Goal: Information Seeking & Learning: Learn about a topic

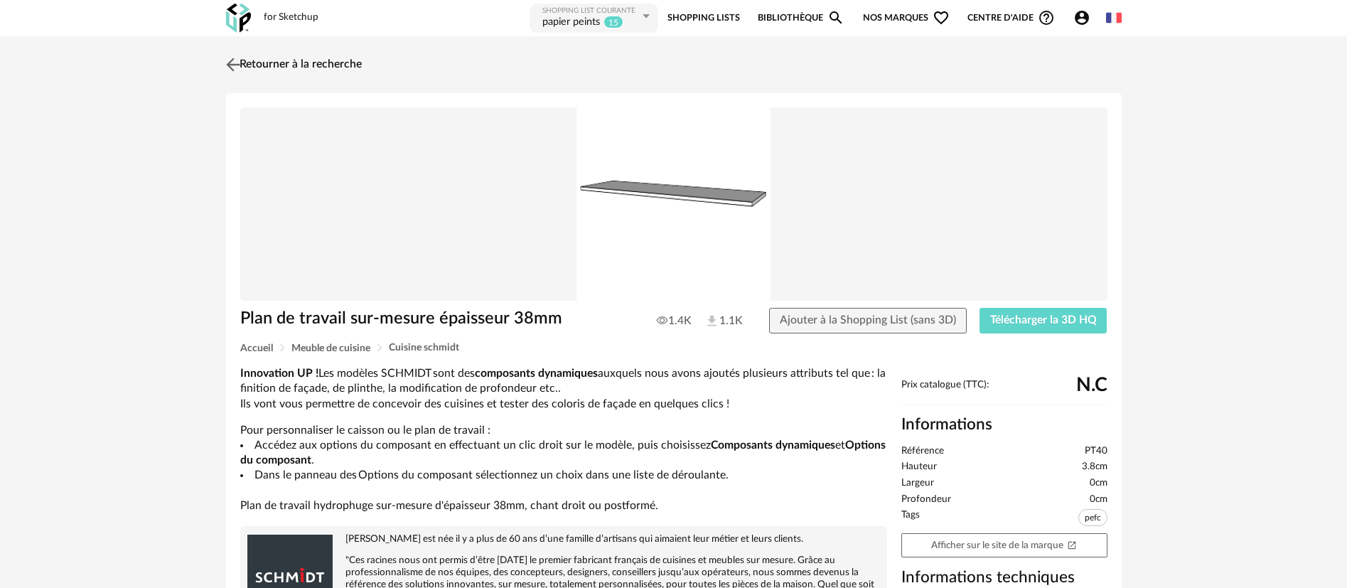
click at [299, 53] on link "Retourner à la recherche" at bounding box center [291, 64] width 139 height 31
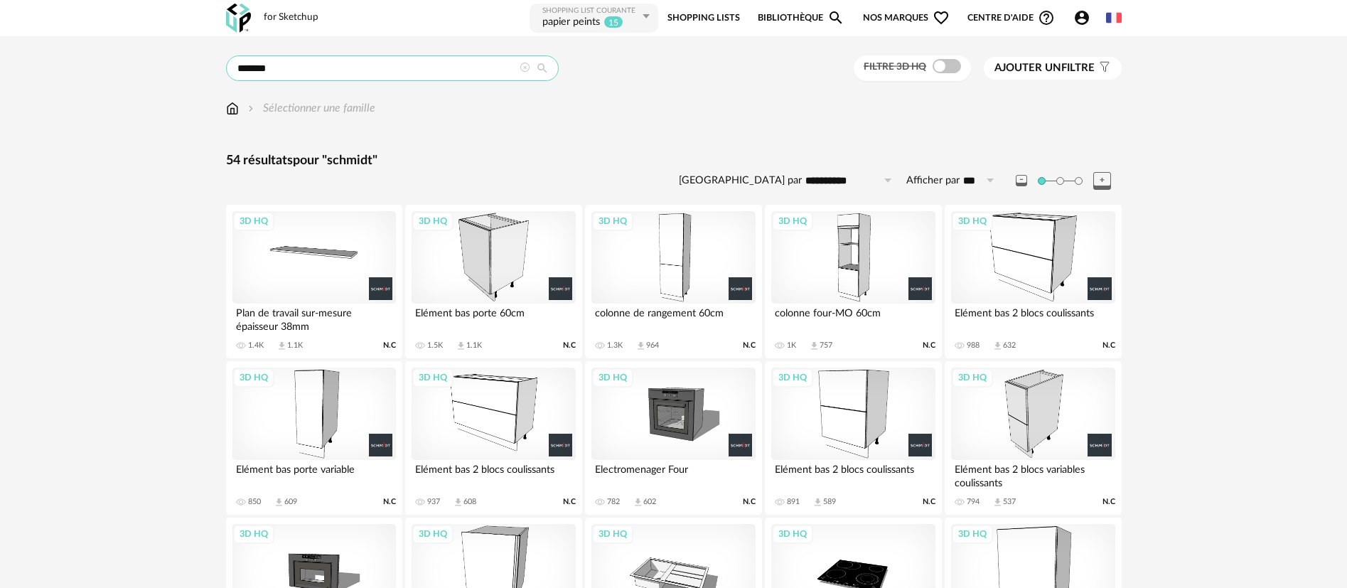
click at [278, 66] on input "*******" at bounding box center [392, 68] width 333 height 26
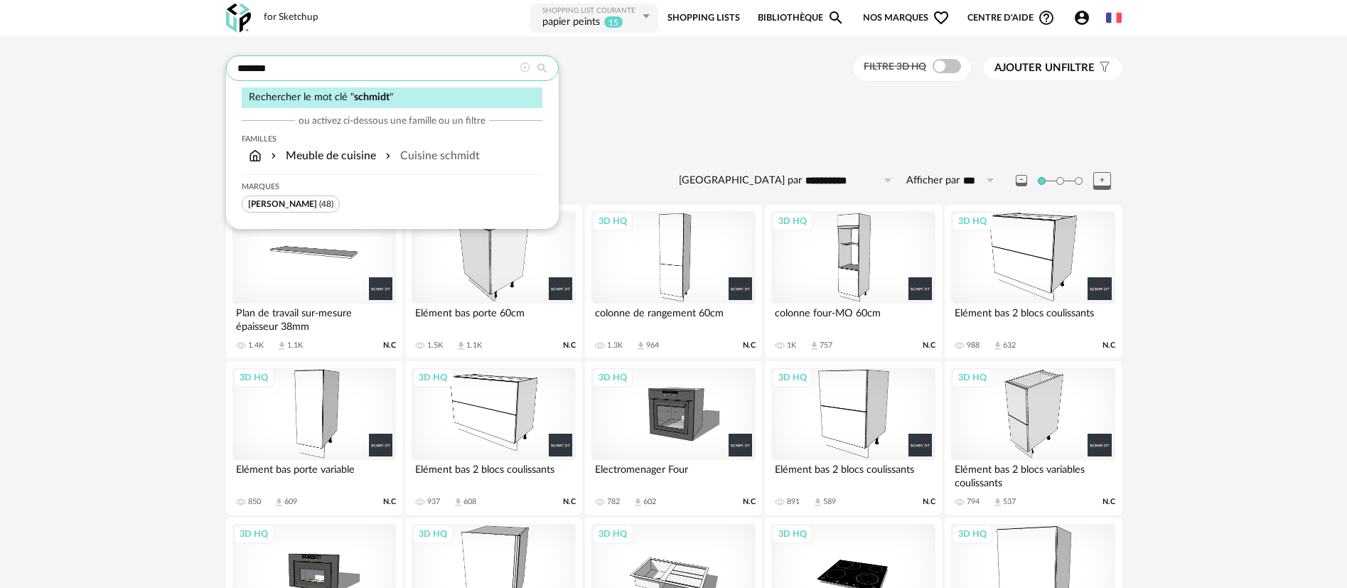
click at [278, 66] on input "*******" at bounding box center [392, 68] width 333 height 26
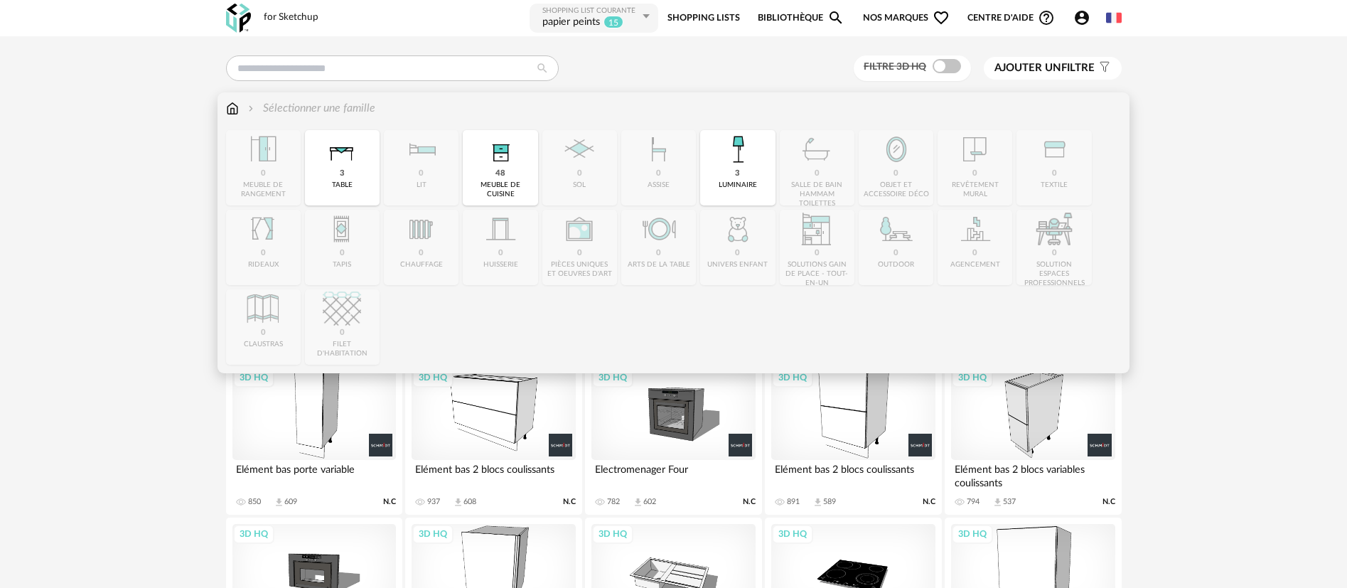
click at [237, 106] on img at bounding box center [232, 108] width 13 height 16
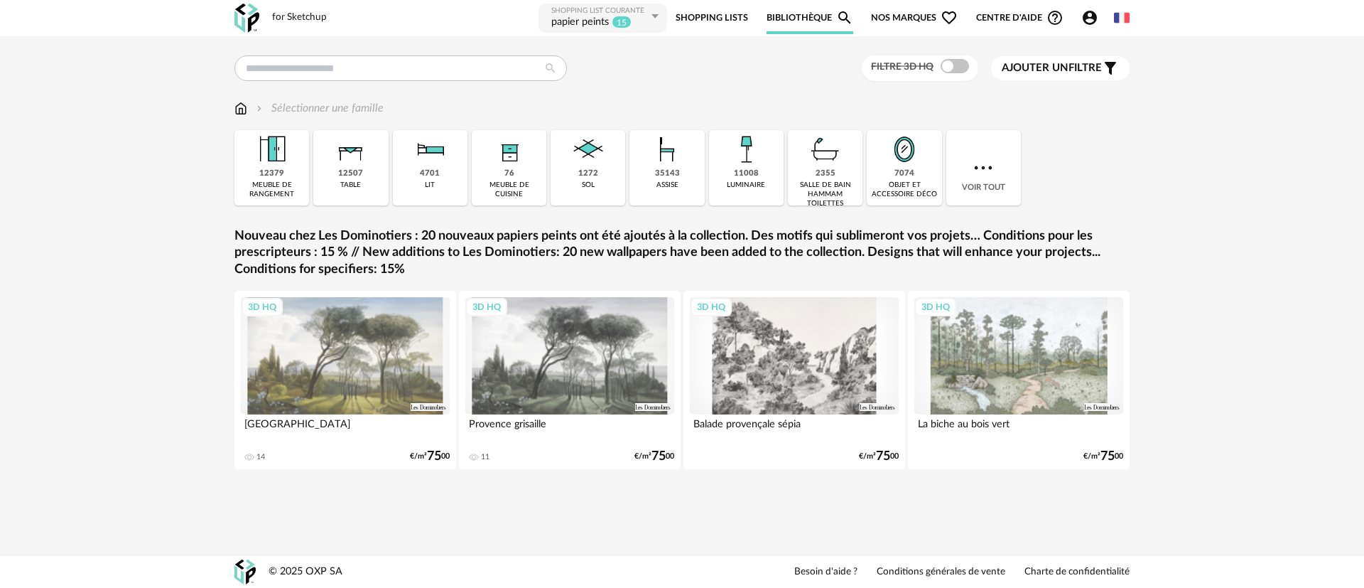
click at [873, 264] on link "Nouveau chez Les Dominotiers : 20 nouveaux papiers peints ont été ajoutés à la …" at bounding box center [682, 253] width 895 height 50
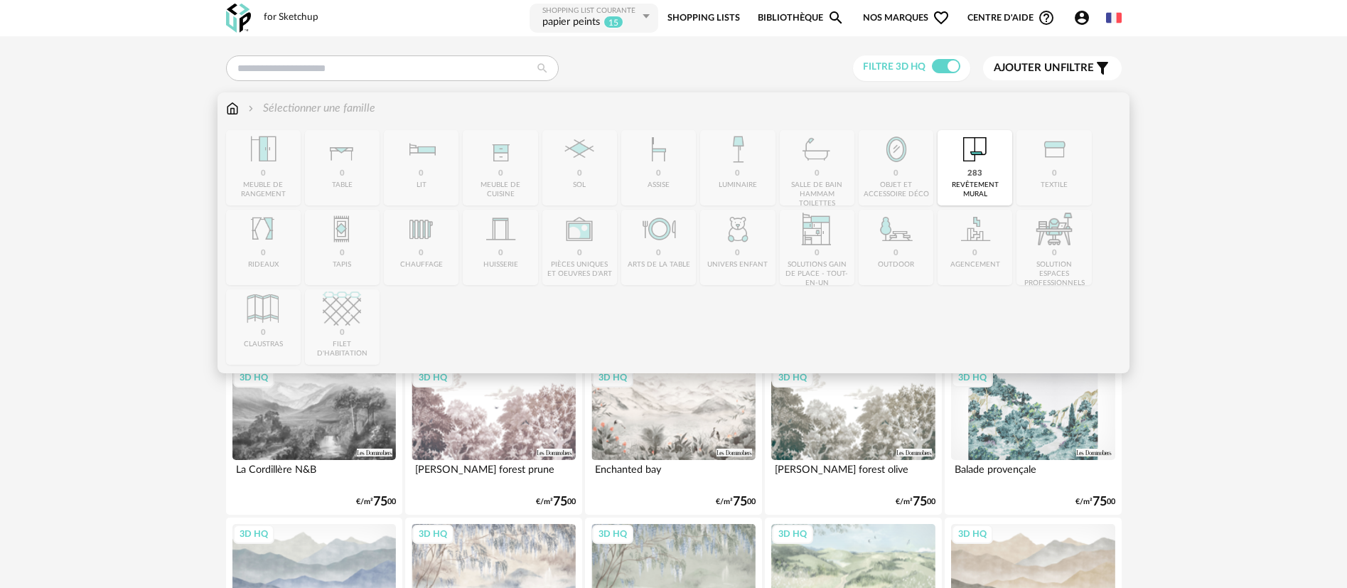
click at [229, 110] on img at bounding box center [232, 108] width 13 height 16
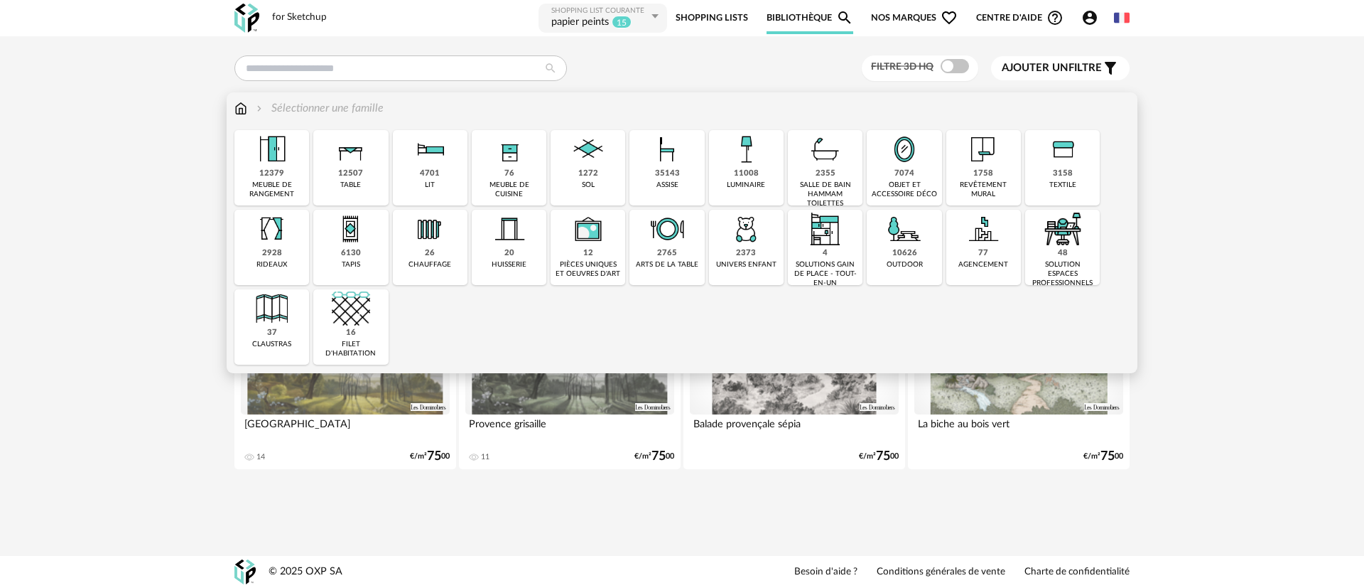
click at [1070, 245] on img at bounding box center [1063, 229] width 38 height 38
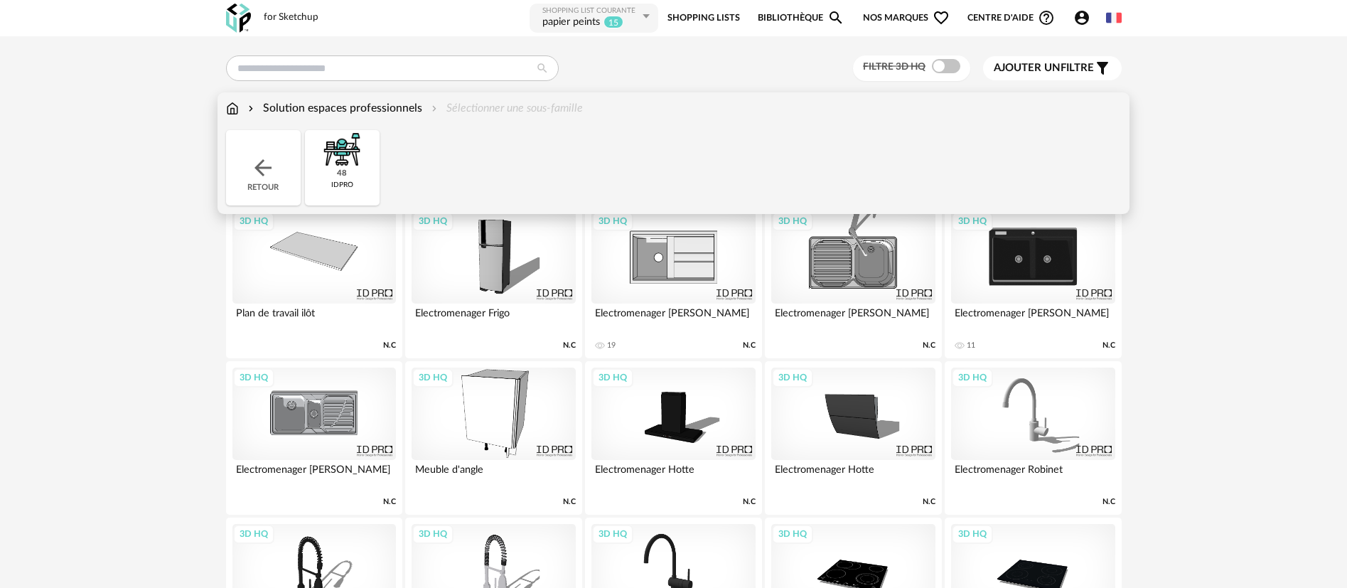
click at [337, 161] on img at bounding box center [342, 149] width 38 height 38
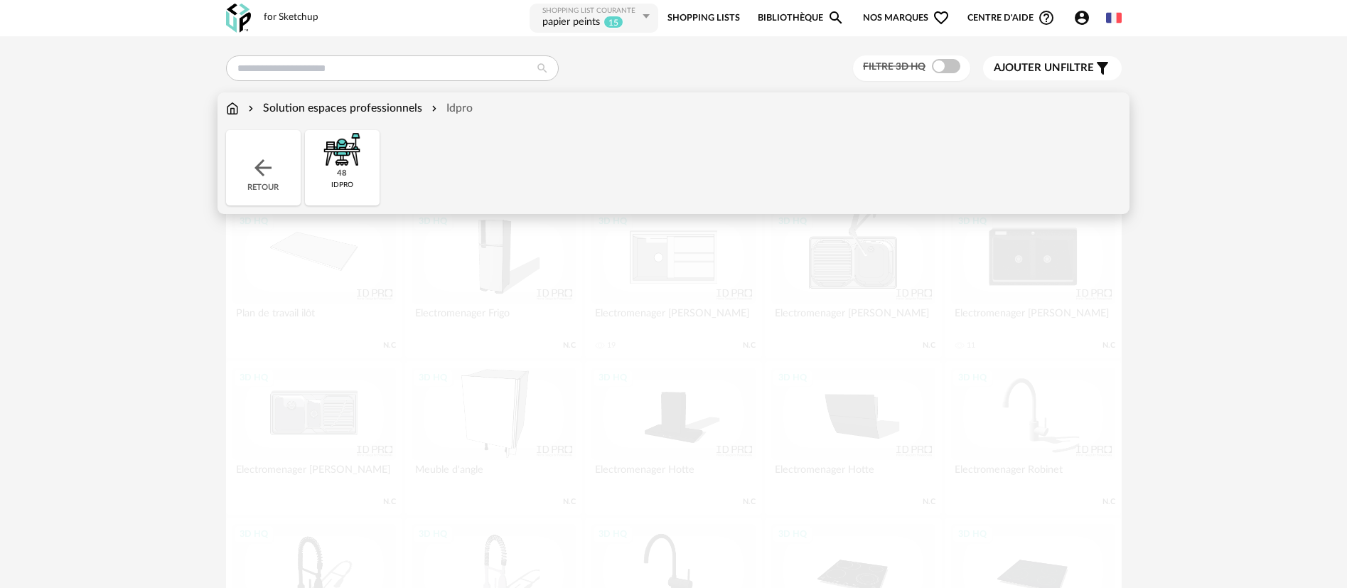
click at [337, 161] on img at bounding box center [342, 149] width 38 height 38
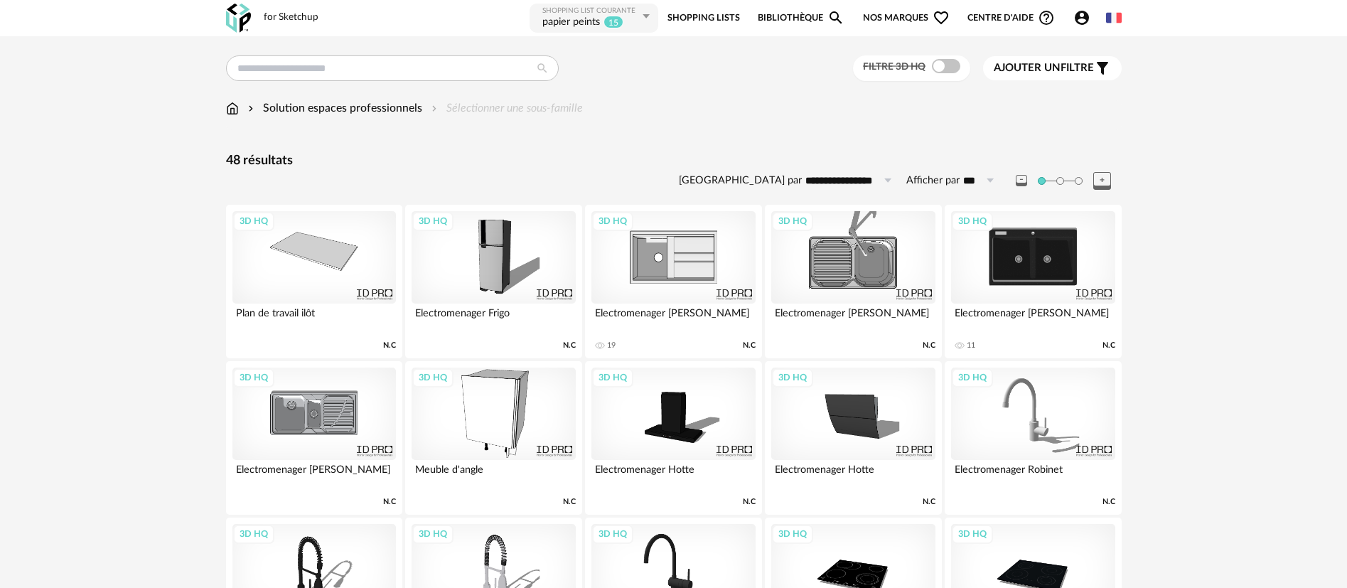
click at [336, 274] on div "3D HQ" at bounding box center [313, 257] width 163 height 92
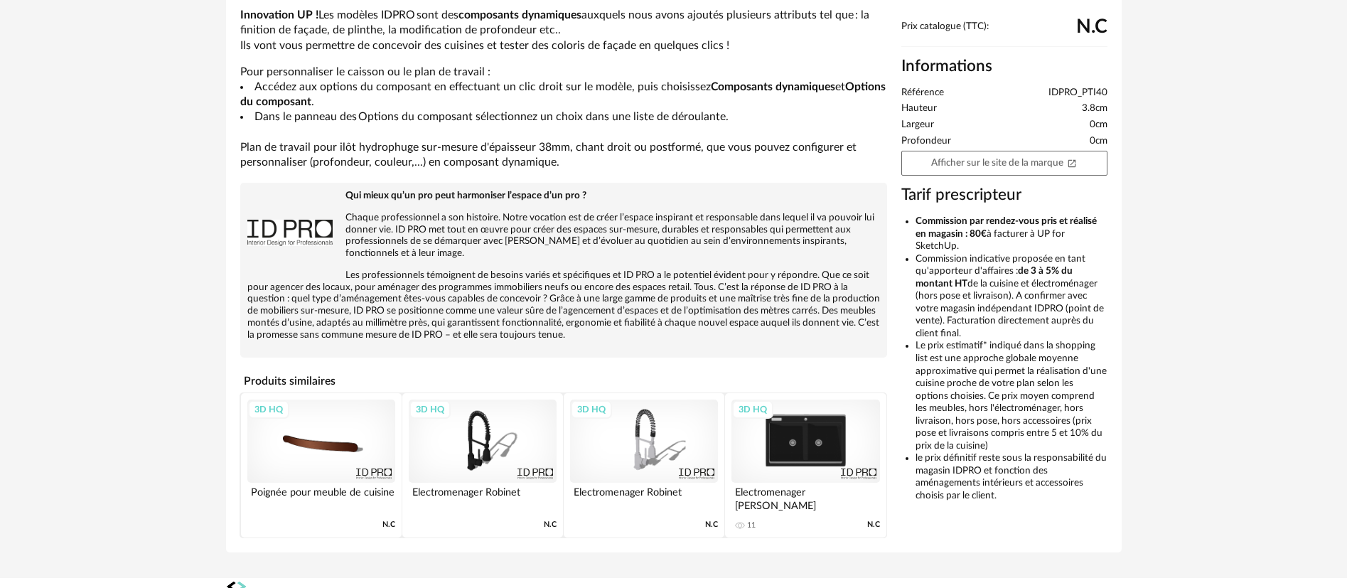
scroll to position [364, 0]
